Goal: Task Accomplishment & Management: Complete application form

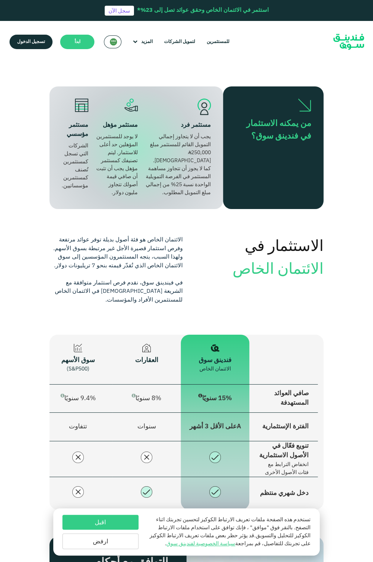
scroll to position [911, 0]
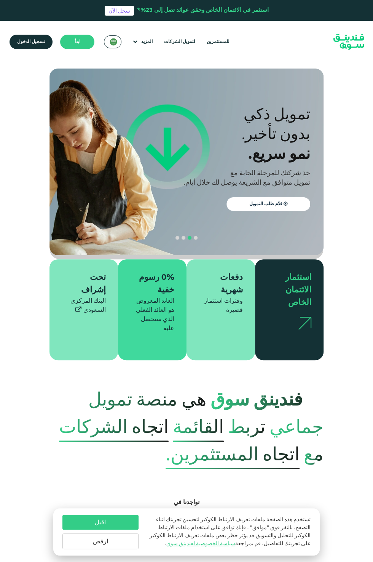
click at [31, 42] on span "تسجيل الدخول" at bounding box center [31, 42] width 28 height 5
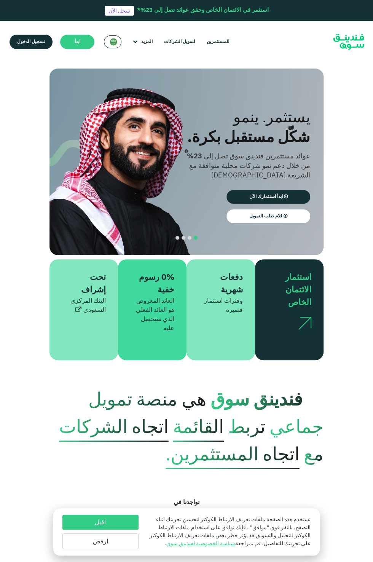
click at [183, 80] on p "الارباح المتوقعة للمستثمر احصل على عائد داخلي متوقع يصل إلى 23% سنويًا" at bounding box center [174, 88] width 61 height 17
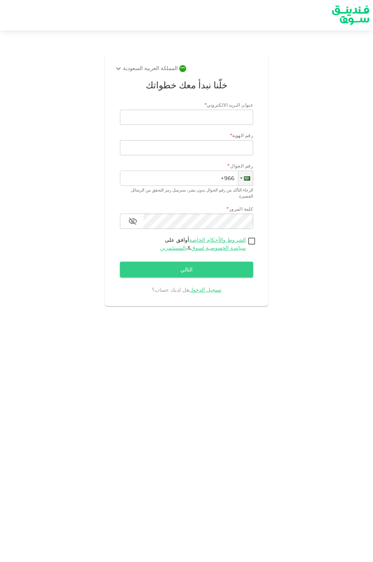
click at [231, 116] on input "عنوان البريد الالكتروني" at bounding box center [190, 117] width 125 height 15
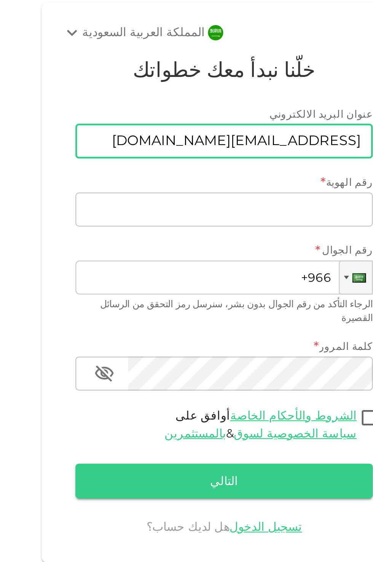
type input "[EMAIL_ADDRESS][DOMAIN_NAME]"
click at [231, 150] on input "رقم الهوية" at bounding box center [186, 147] width 133 height 15
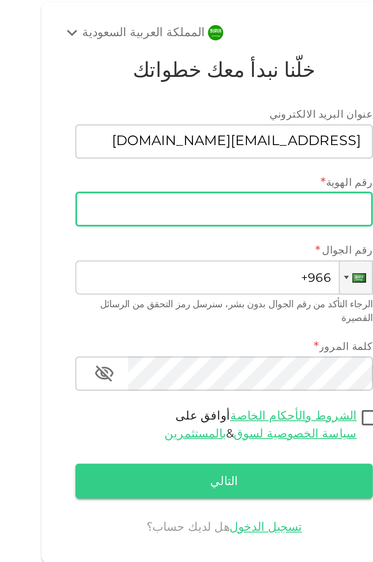
type input "1041138262"
click at [202, 176] on input "+966" at bounding box center [186, 178] width 133 height 15
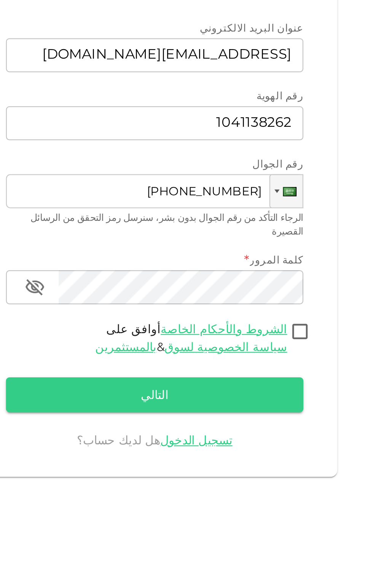
type input "[PHONE_NUMBER]"
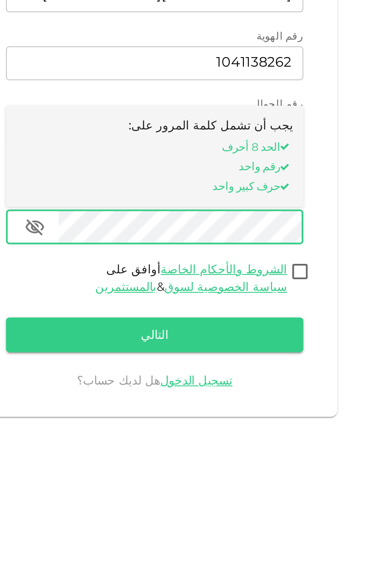
click at [251, 237] on input "أوافق على الشروط والأحكام الخاصة بالمستثمرين & سياسة الخصوصية لسوق" at bounding box center [251, 242] width 11 height 10
checkbox input "true"
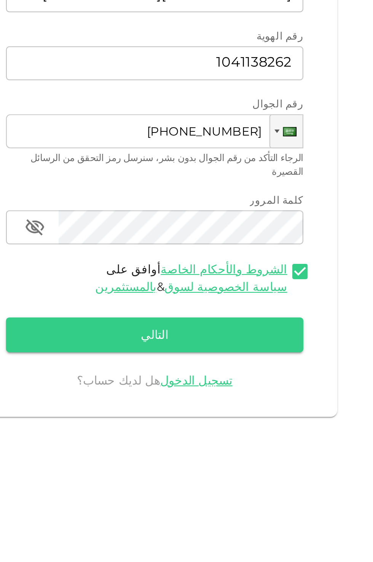
click at [197, 265] on button "التالي" at bounding box center [186, 270] width 133 height 16
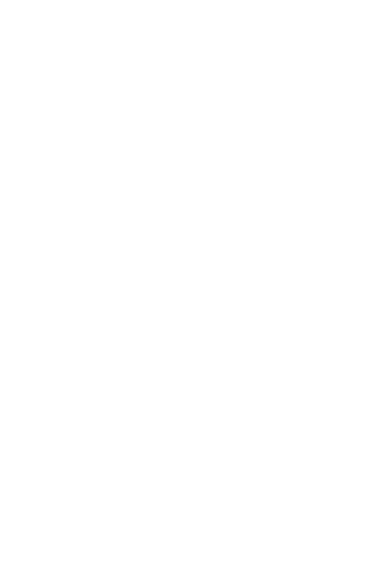
click at [200, 91] on div at bounding box center [186, 281] width 373 height 562
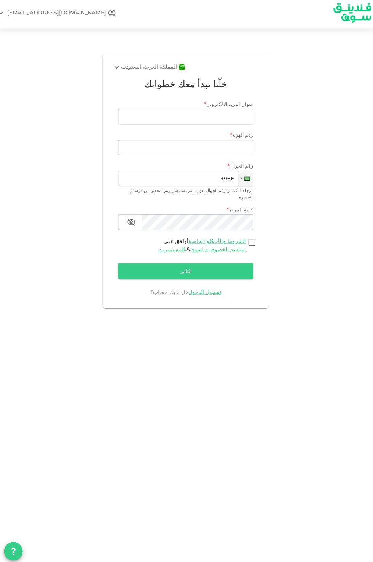
click at [233, 119] on input "عنوان البريد الالكتروني" at bounding box center [190, 117] width 125 height 15
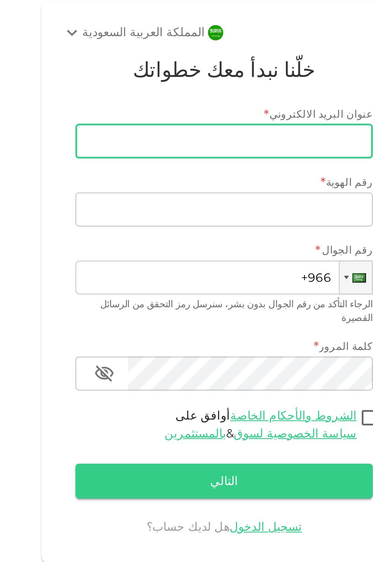
type input "[EMAIL_ADDRESS][DOMAIN_NAME]"
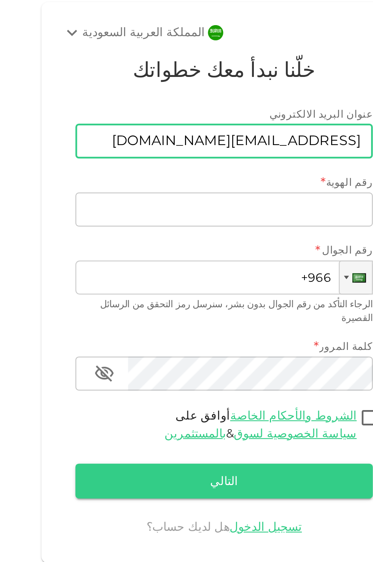
click at [240, 149] on input "رقم الهوية" at bounding box center [186, 147] width 133 height 15
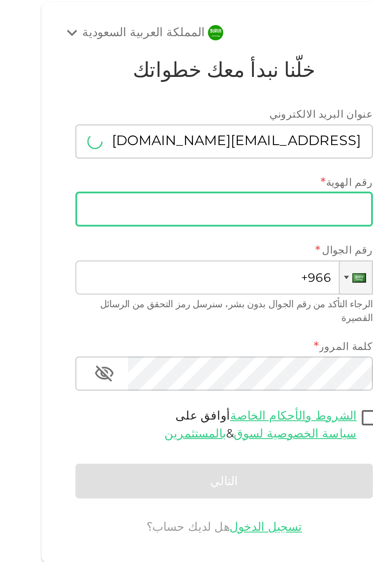
type input "1041138262"
click at [212, 180] on input "+966" at bounding box center [186, 178] width 133 height 15
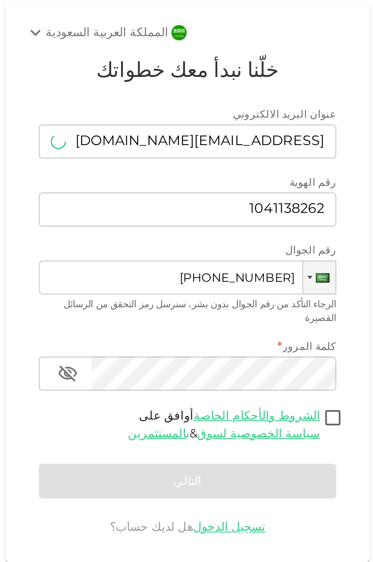
type input "[PHONE_NUMBER]"
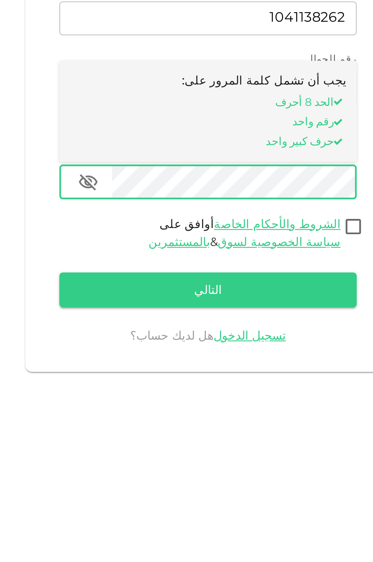
click at [254, 237] on input "أوافق على الشروط والأحكام الخاصة بالمستثمرين & سياسة الخصوصية لسوق" at bounding box center [251, 242] width 11 height 10
checkbox input "true"
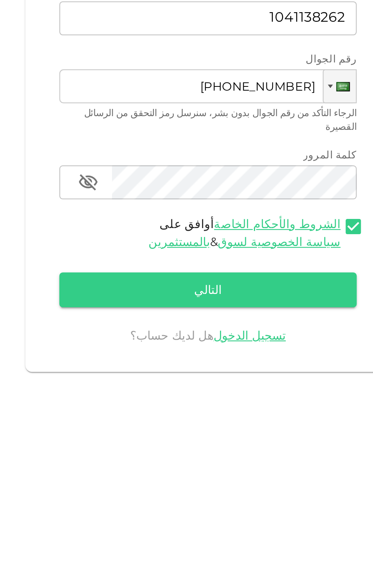
click at [193, 265] on button "التالي" at bounding box center [186, 270] width 133 height 16
